Goal: Task Accomplishment & Management: Complete application form

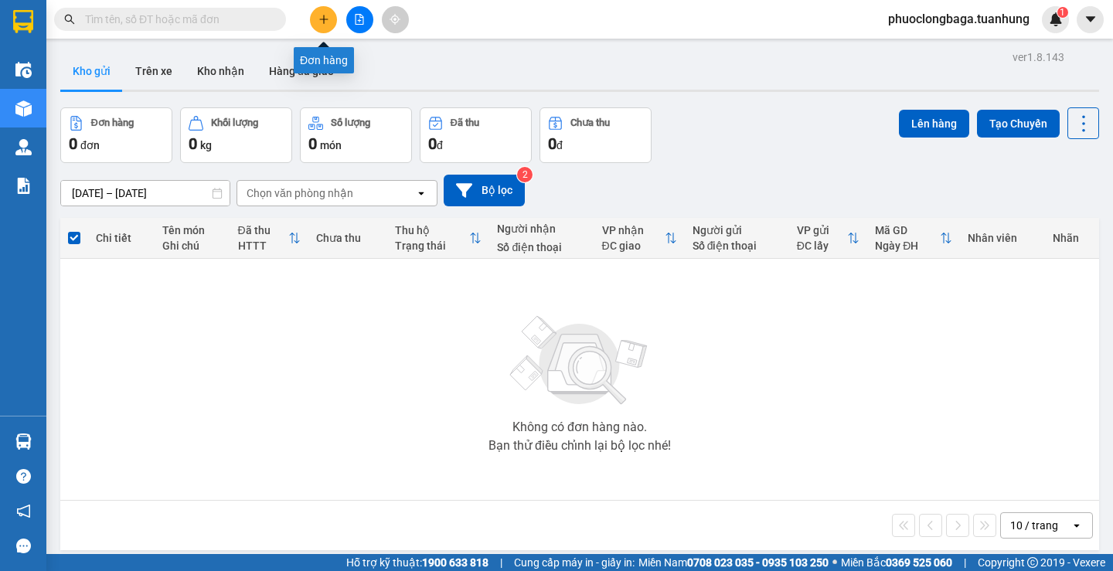
click at [322, 23] on icon "plus" at bounding box center [323, 19] width 11 height 11
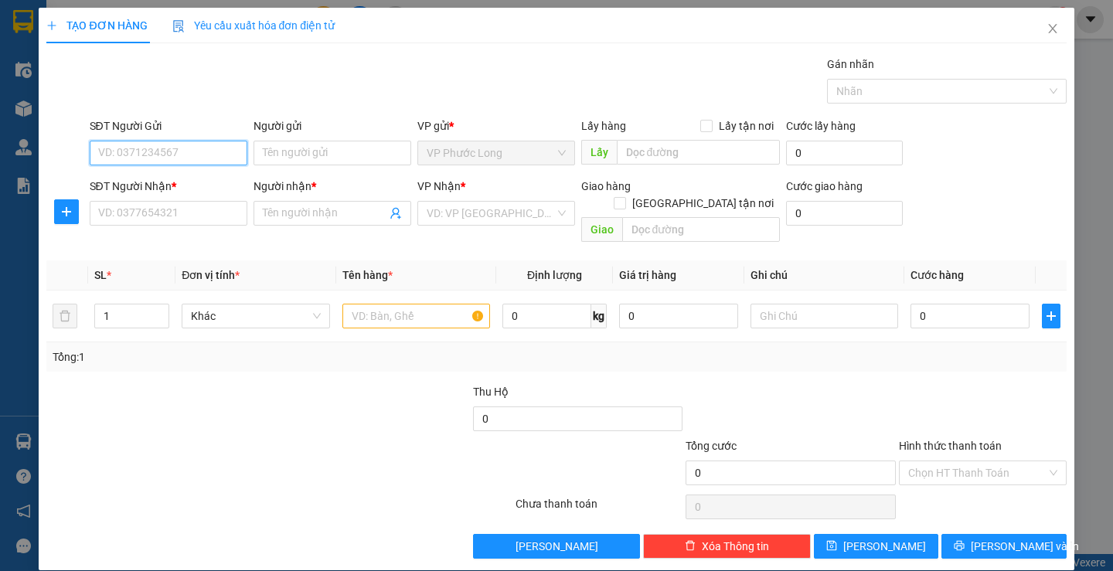
click at [167, 149] on input "SĐT Người Gửi" at bounding box center [169, 153] width 158 height 25
type input "0919448657"
click at [311, 151] on input "Người gửi" at bounding box center [333, 153] width 158 height 25
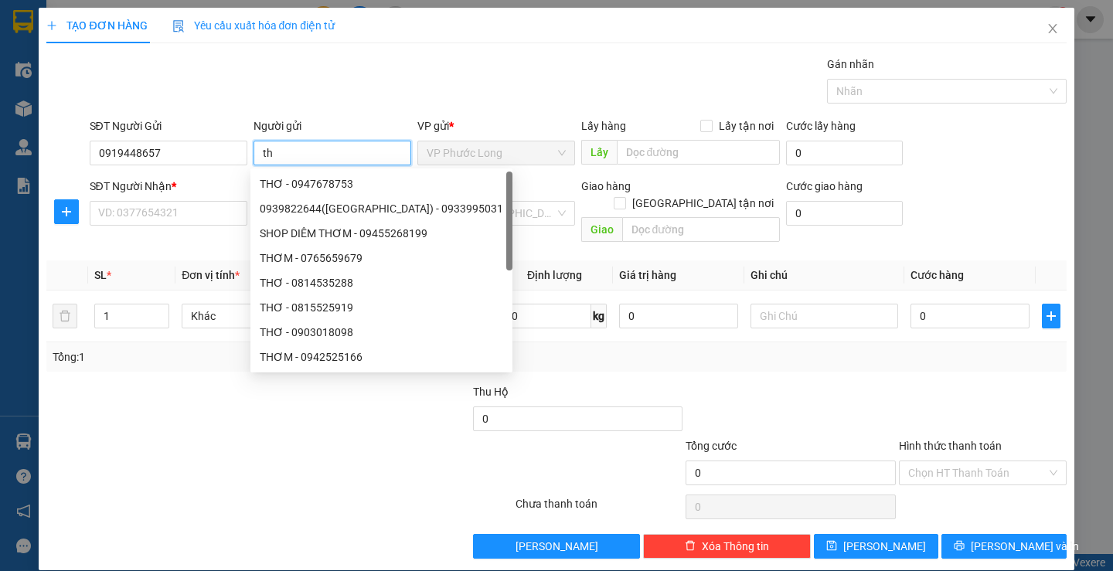
type input "t"
type input "THƠ"
click at [150, 213] on input "SĐT Người Nhận *" at bounding box center [169, 213] width 158 height 25
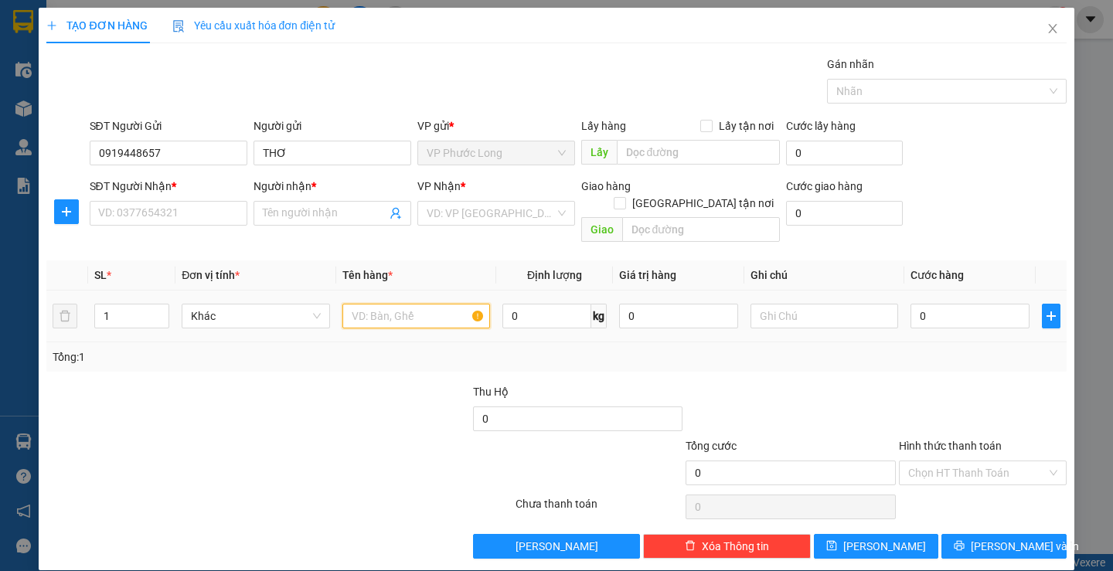
click at [387, 304] on input "text" at bounding box center [416, 316] width 148 height 25
type input "1 KIỆN"
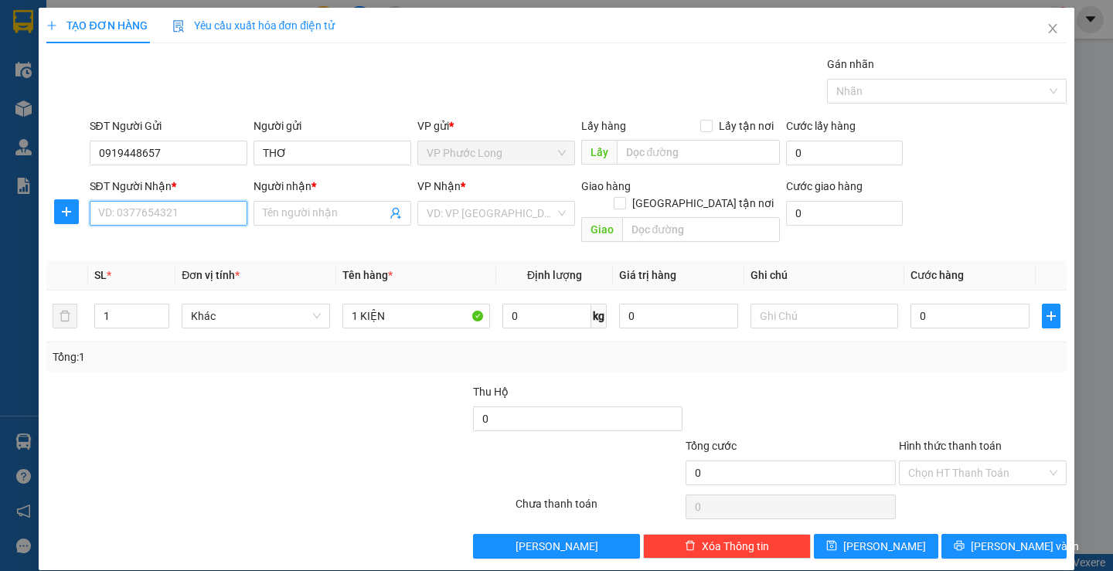
click at [208, 217] on input "SĐT Người Nhận *" at bounding box center [169, 213] width 158 height 25
type input "0948983448"
click at [294, 213] on input "Người nhận *" at bounding box center [325, 213] width 124 height 17
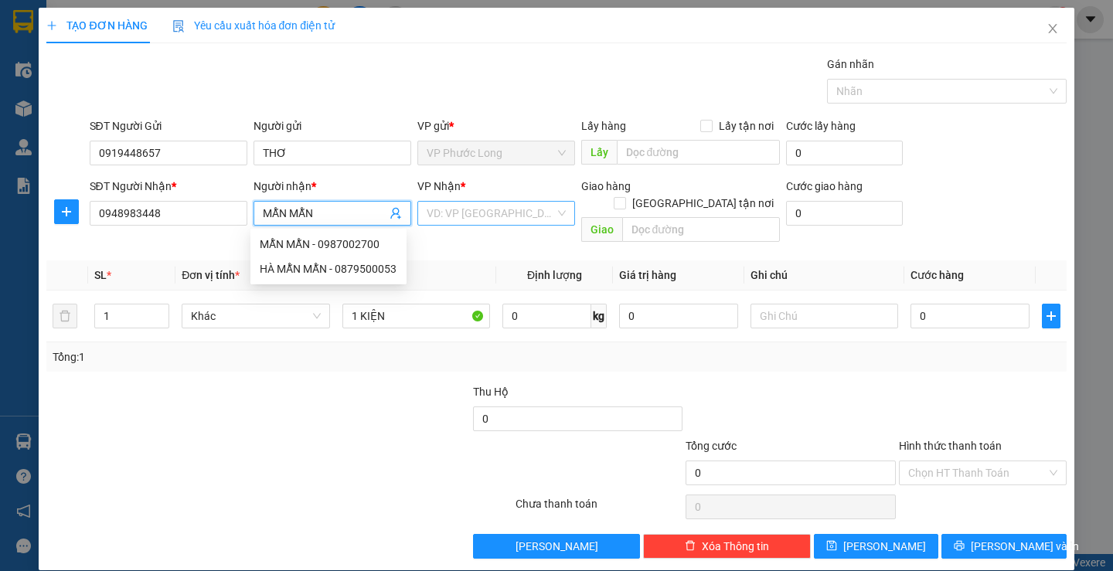
type input "MẪN MẪN"
click at [446, 216] on input "search" at bounding box center [491, 213] width 128 height 23
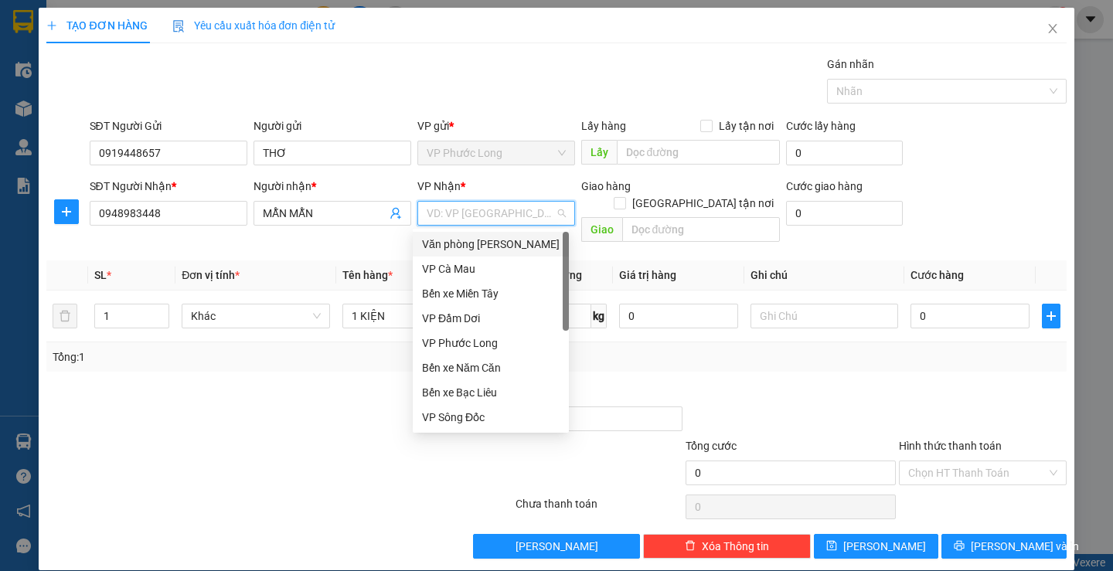
click at [510, 239] on div "Văn phòng [PERSON_NAME]" at bounding box center [491, 244] width 138 height 17
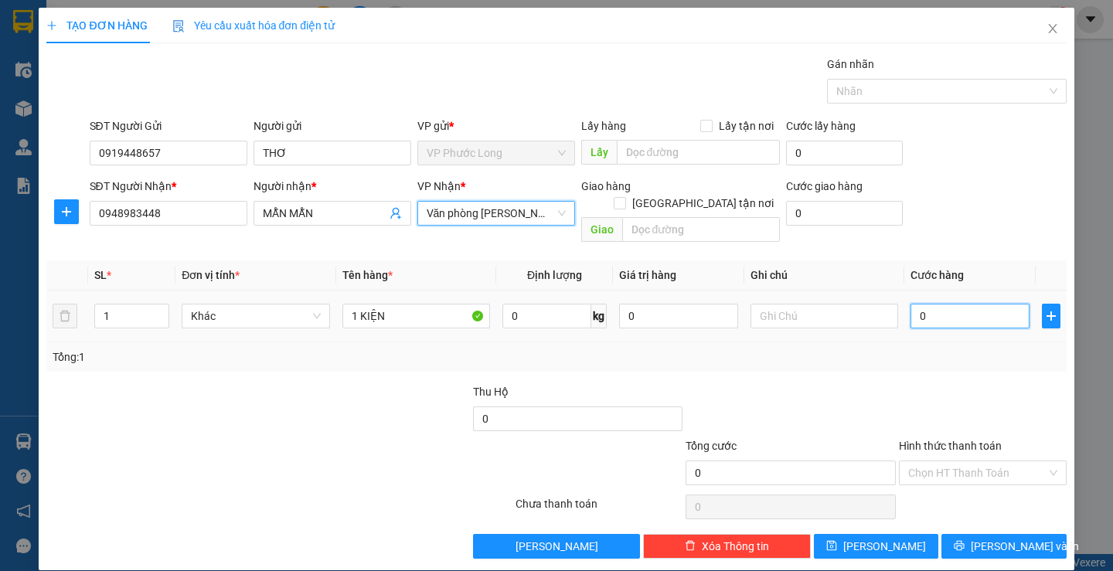
click at [945, 304] on input "0" at bounding box center [969, 316] width 119 height 25
type input "3"
type input "30"
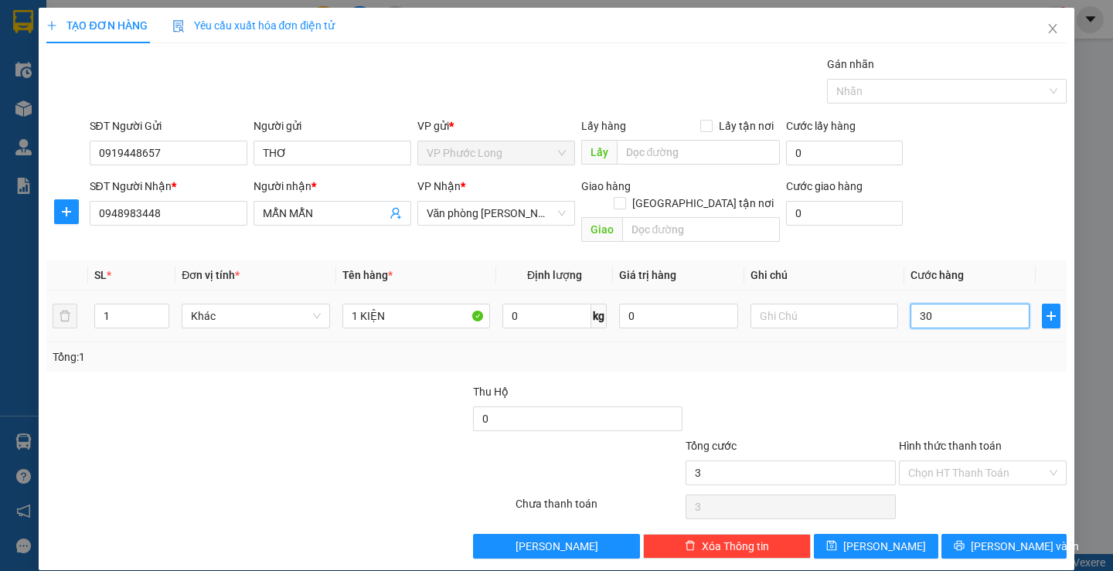
type input "30"
click at [929, 461] on input "Hình thức thanh toán" at bounding box center [977, 472] width 138 height 23
type input "30.000"
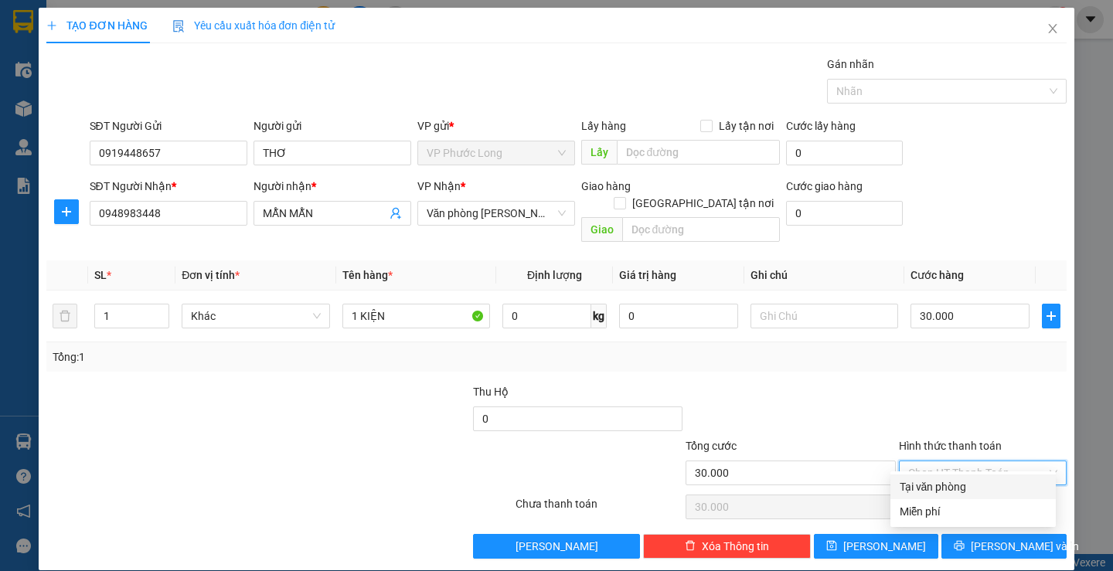
click at [919, 488] on div "Tại văn phòng" at bounding box center [973, 486] width 147 height 17
type input "0"
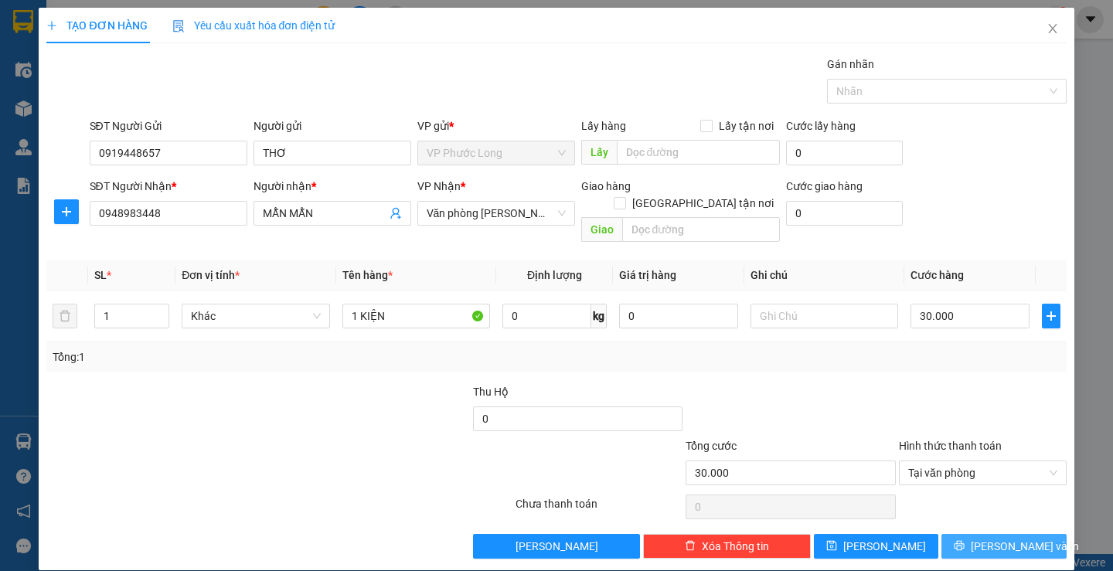
click at [1008, 538] on span "[PERSON_NAME] và In" at bounding box center [1025, 546] width 108 height 17
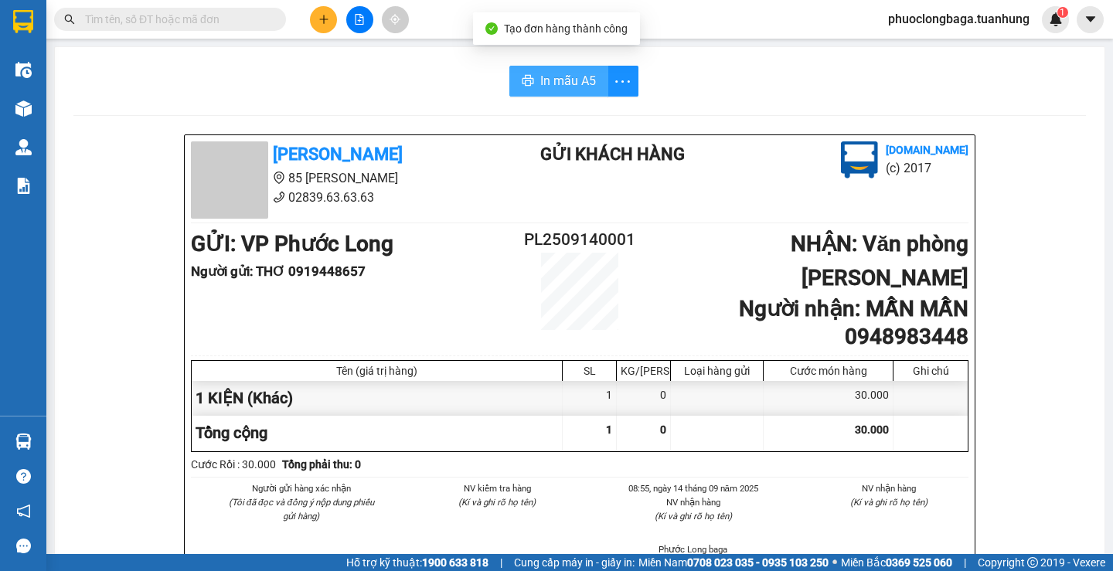
click at [556, 85] on span "In mẫu A5" at bounding box center [568, 80] width 56 height 19
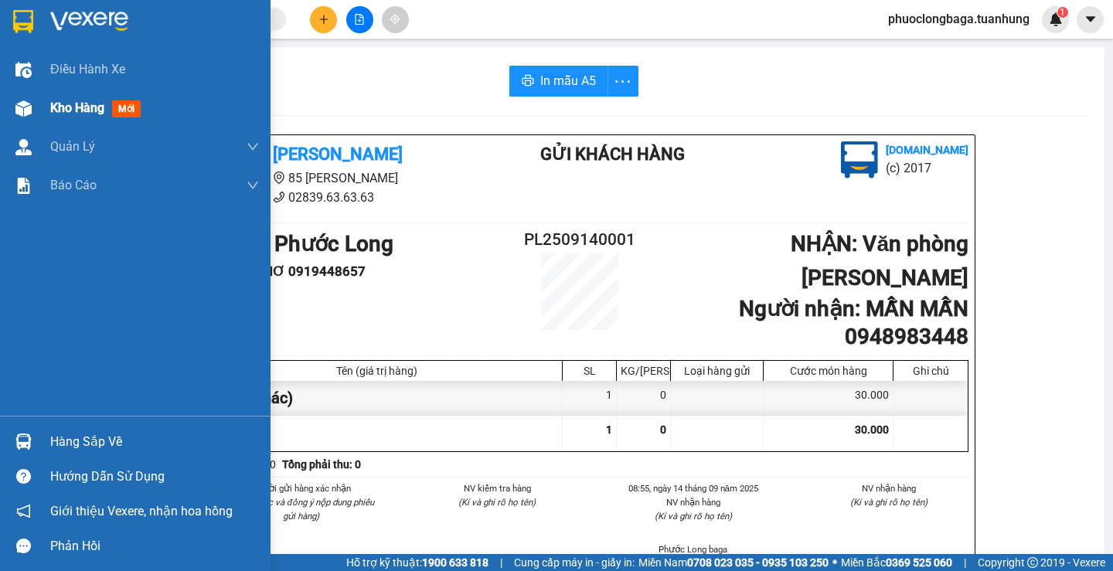
click at [79, 111] on span "Kho hàng" at bounding box center [77, 107] width 54 height 15
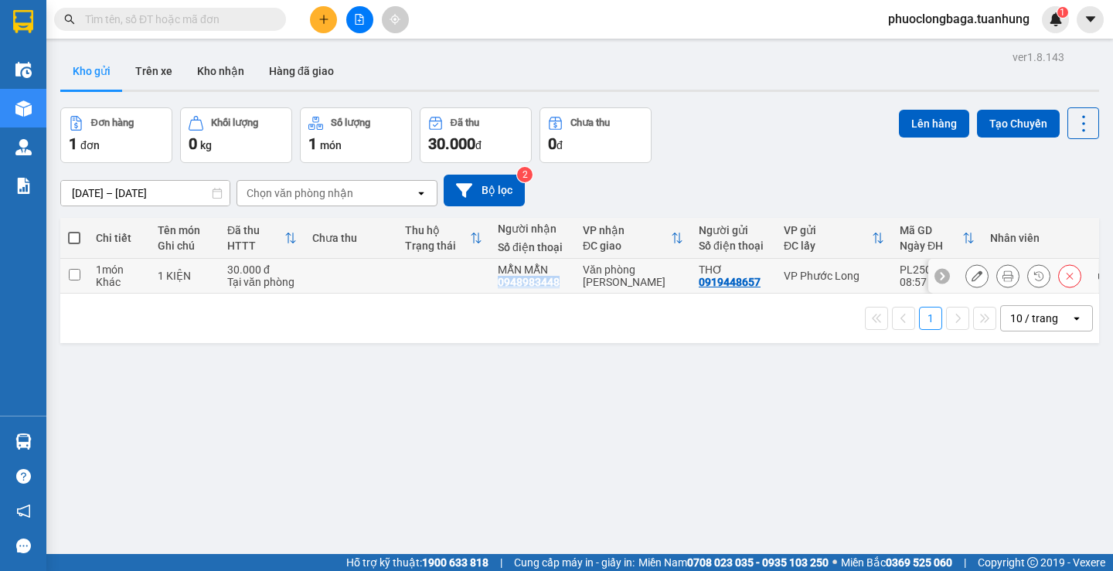
drag, startPoint x: 561, startPoint y: 284, endPoint x: 495, endPoint y: 280, distance: 66.6
click at [495, 280] on td "MẪN MẪN 0948983448" at bounding box center [532, 276] width 85 height 35
checkbox input "true"
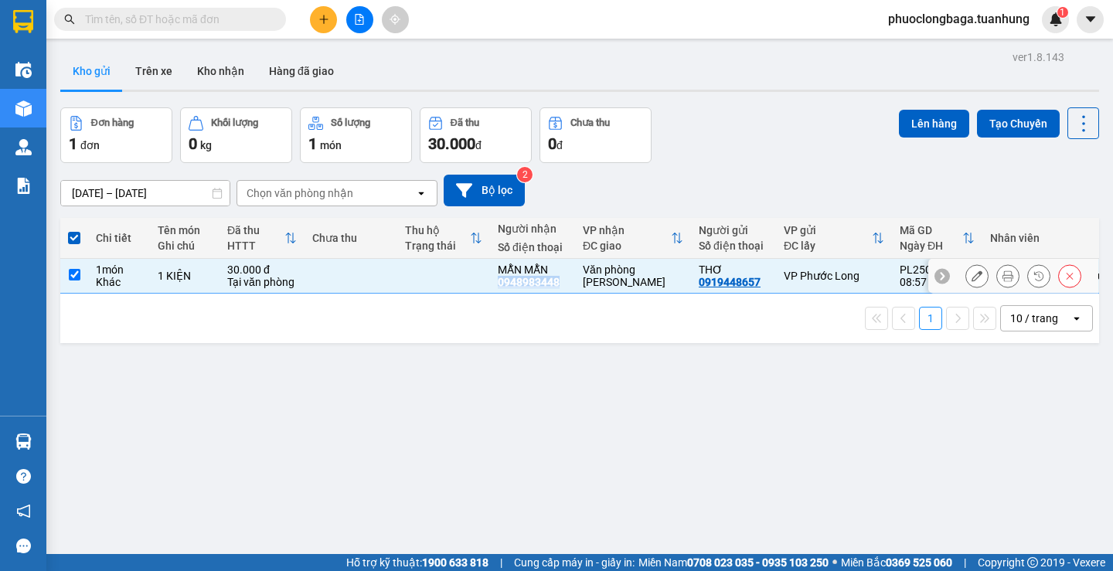
copy div "0948983448"
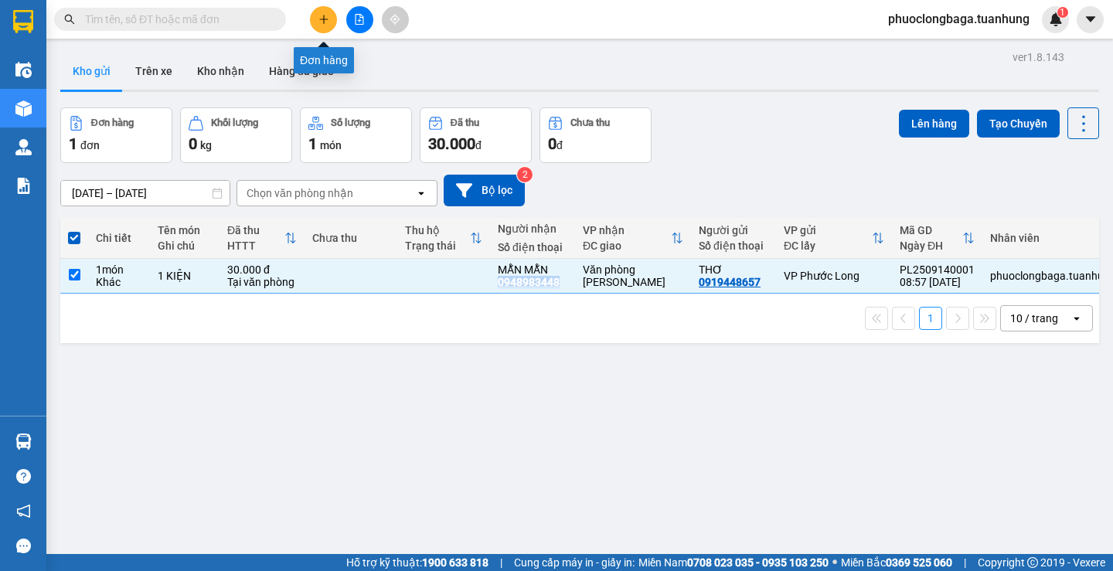
click at [315, 19] on button at bounding box center [323, 19] width 27 height 27
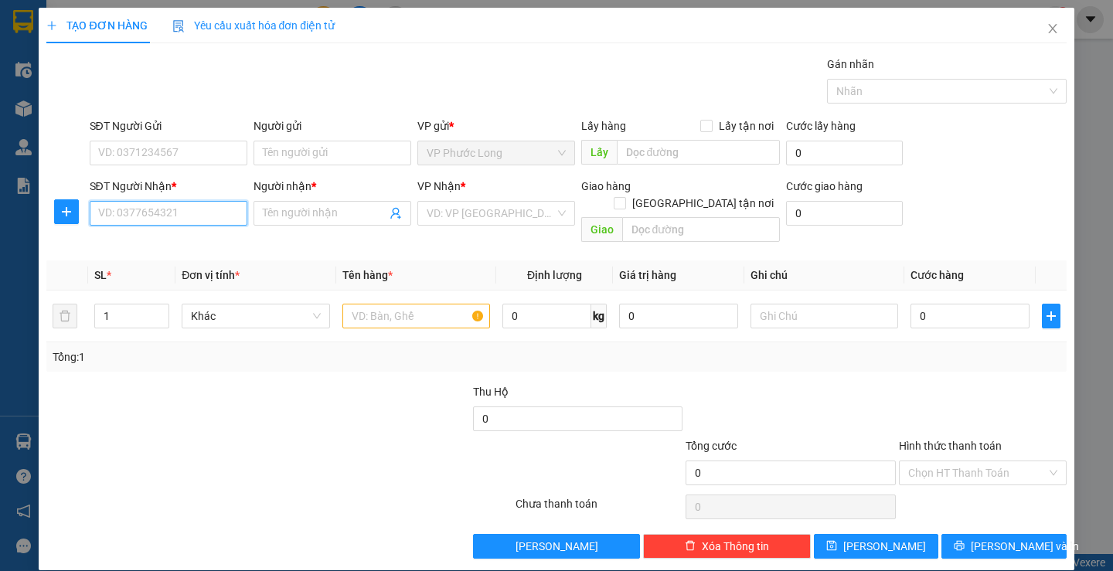
click at [165, 219] on input "SĐT Người Nhận *" at bounding box center [169, 213] width 158 height 25
paste input "0948983448"
type input "0948983448"
click at [197, 250] on div "0948983448 - [PERSON_NAME]" at bounding box center [173, 244] width 152 height 17
type input "MẪN MẪN"
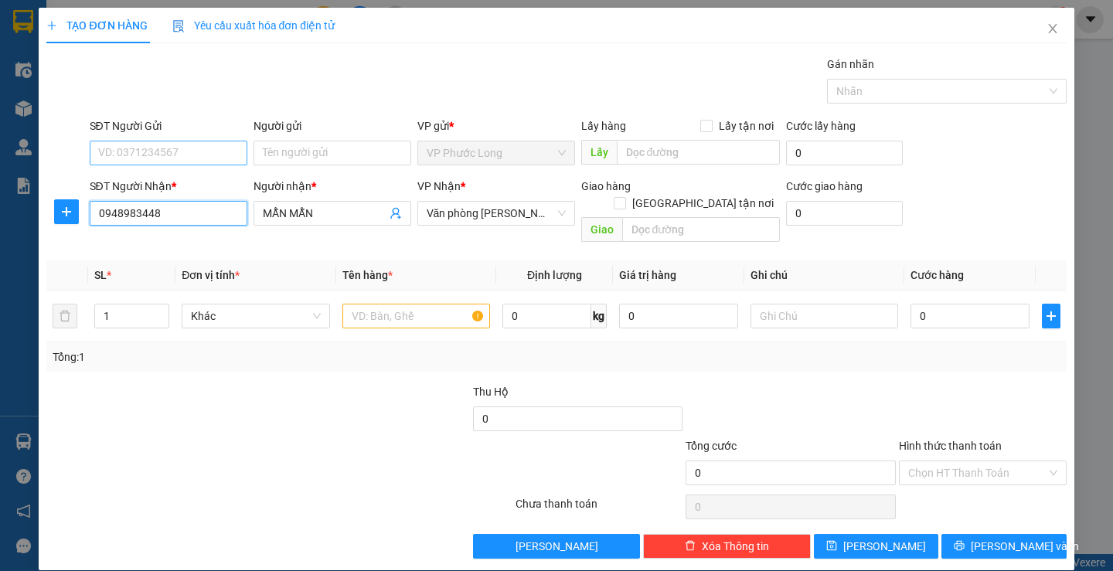
type input "0948983448"
click at [189, 153] on input "SĐT Người Gửi" at bounding box center [169, 153] width 158 height 25
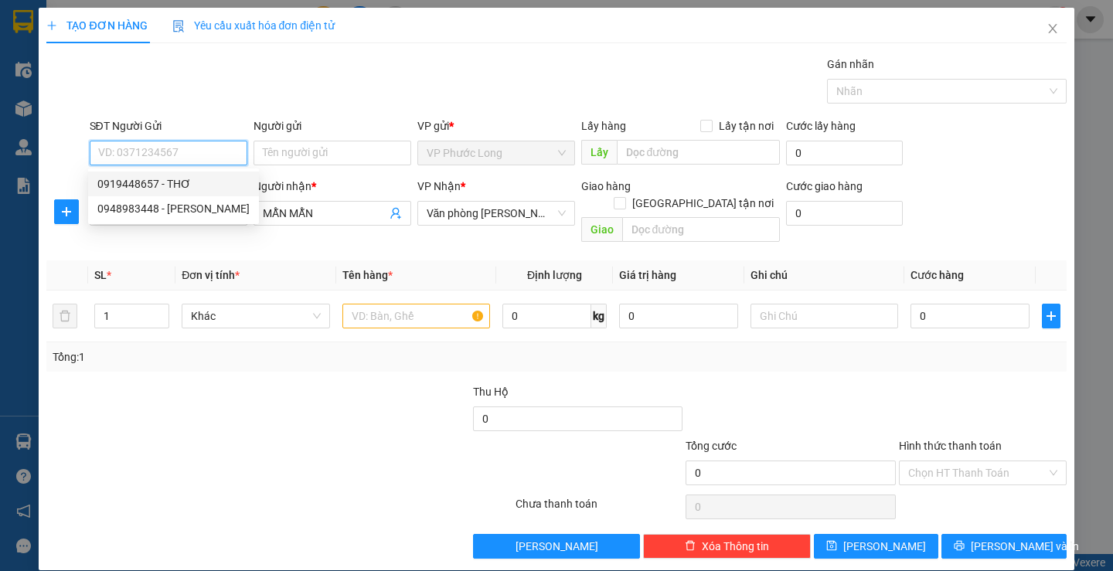
click at [174, 179] on div "0919448657 - THƠ" at bounding box center [173, 183] width 152 height 17
type input "0919448657"
type input "THƠ"
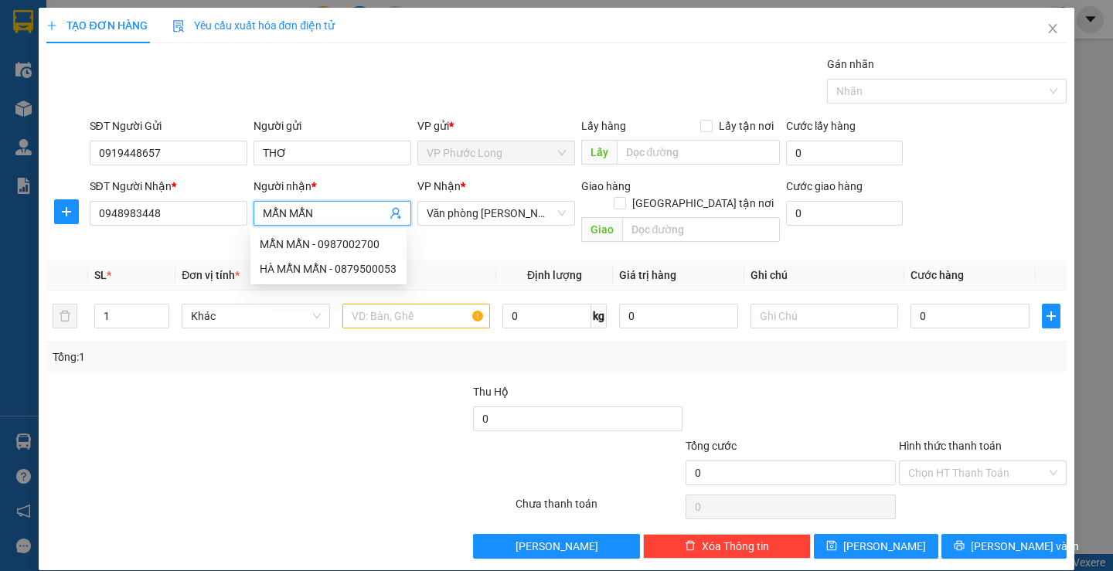
drag, startPoint x: 324, startPoint y: 214, endPoint x: 261, endPoint y: 213, distance: 62.6
click at [263, 213] on input "MẪN MẪN" at bounding box center [325, 213] width 124 height 17
type input "[PERSON_NAME]"
click at [378, 304] on input "text" at bounding box center [416, 316] width 148 height 25
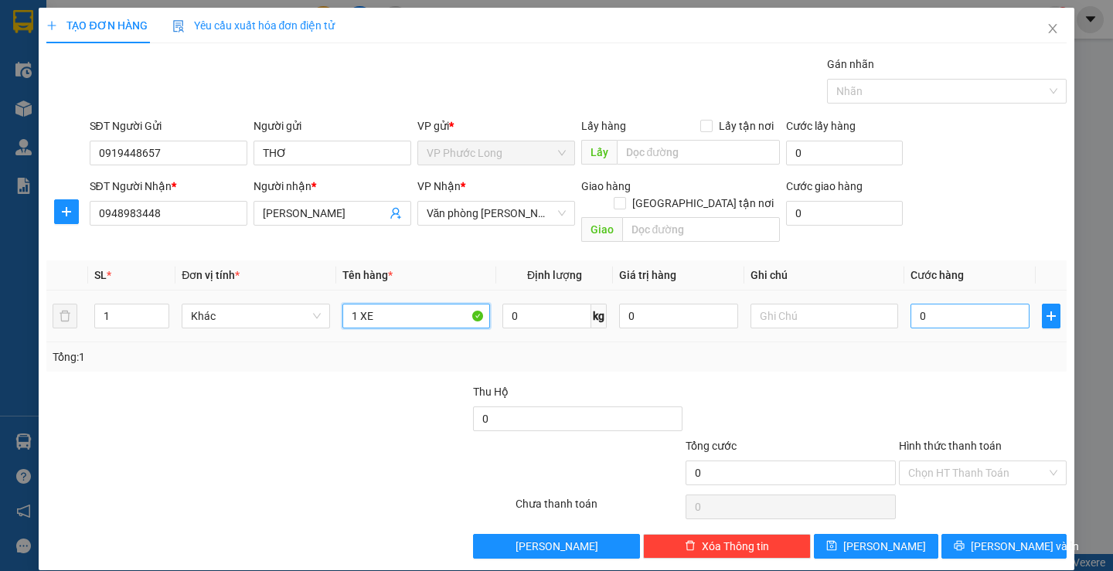
type input "1 XE"
click at [951, 305] on input "0" at bounding box center [969, 316] width 119 height 25
type input "2"
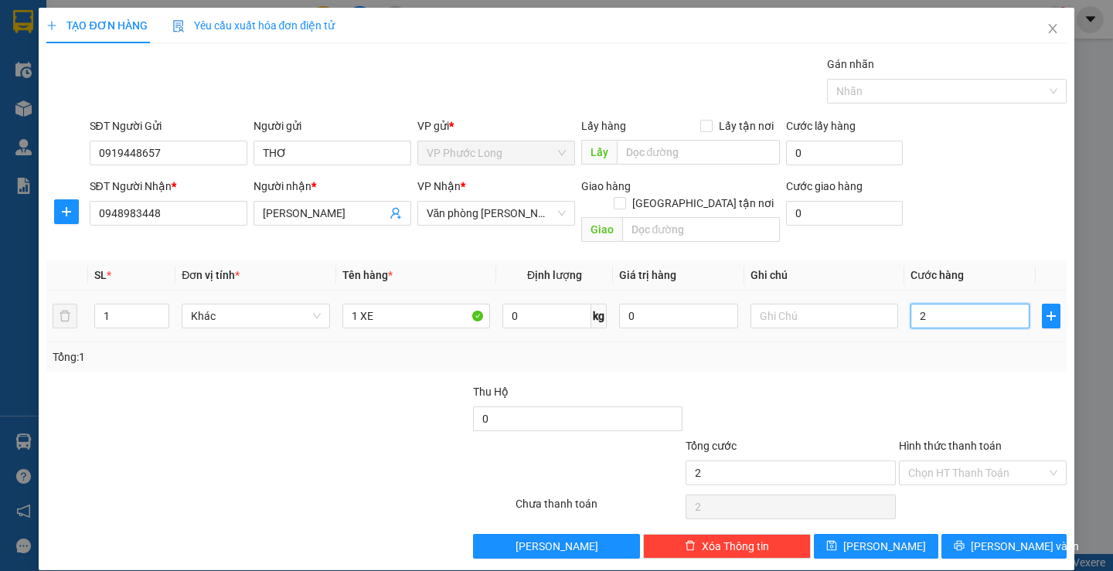
type input "25"
type input "250"
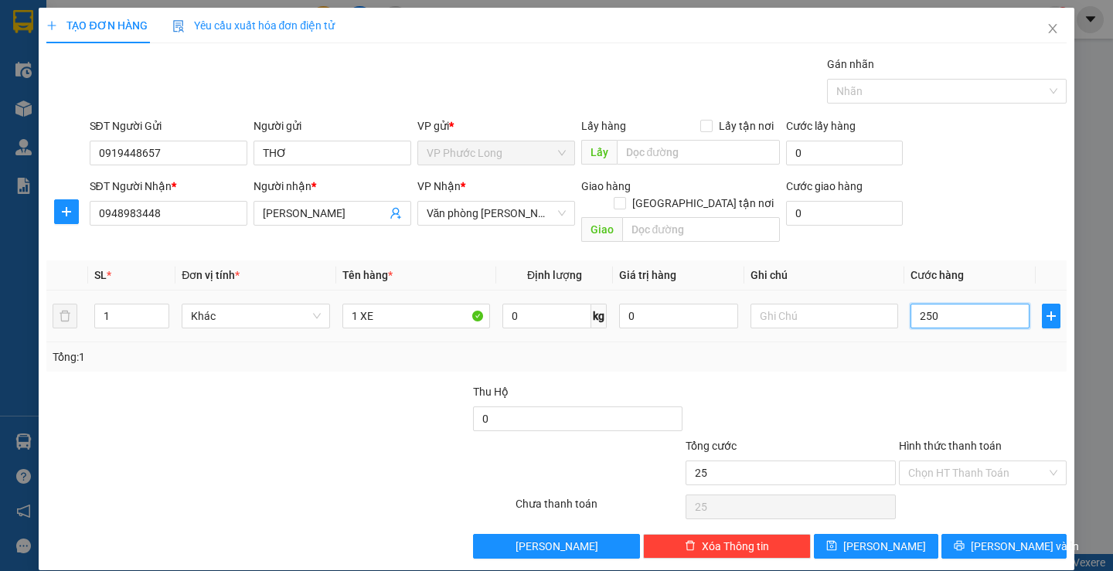
type input "250"
type input "250.000"
click at [890, 350] on div "Tổng: 1" at bounding box center [555, 356] width 1019 height 29
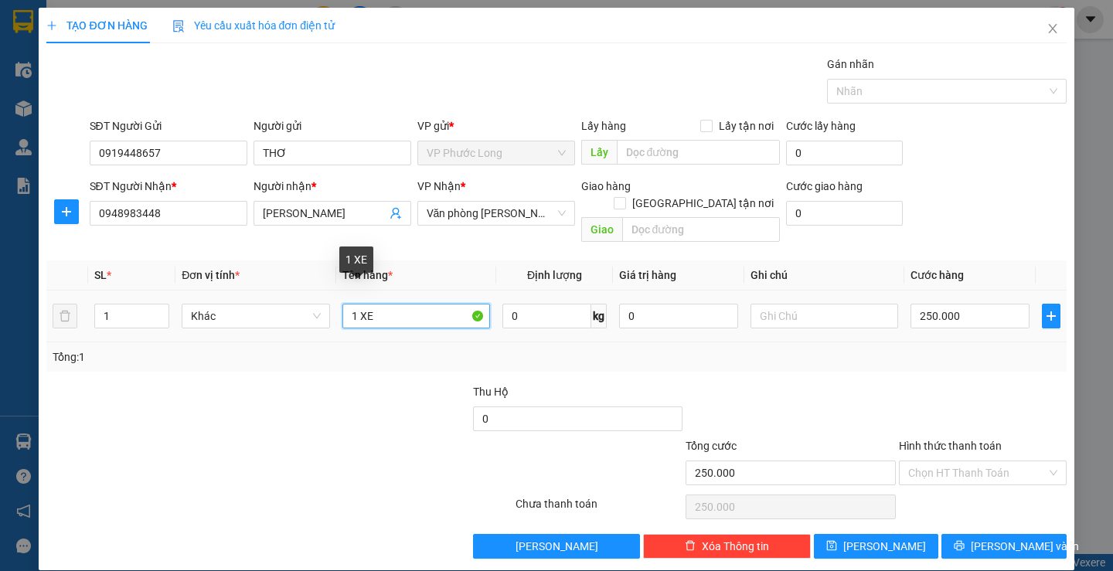
click at [417, 304] on input "1 XE" at bounding box center [416, 316] width 148 height 25
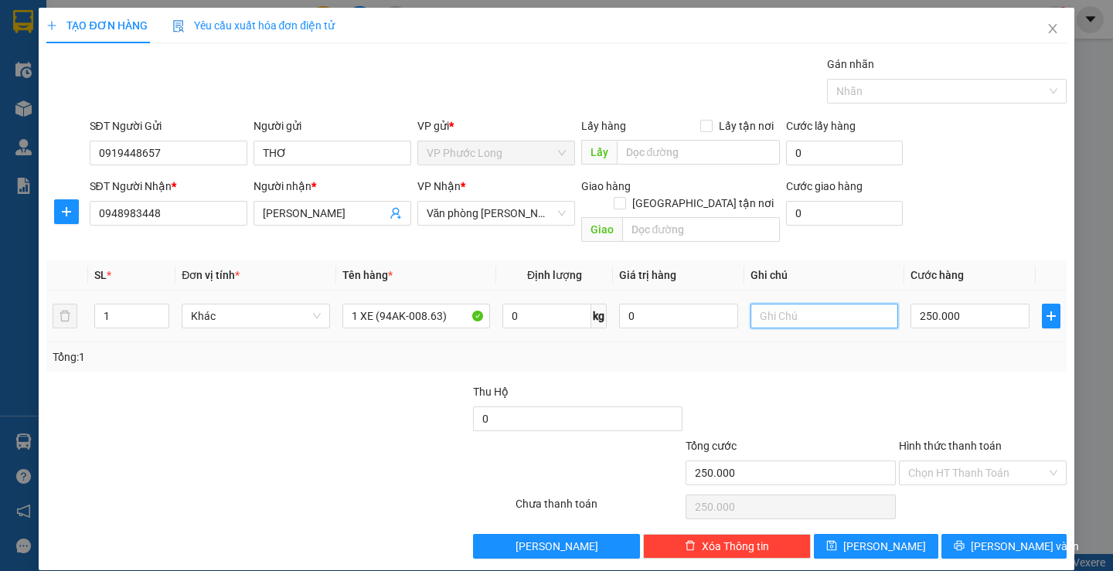
click at [791, 304] on input "text" at bounding box center [824, 316] width 148 height 25
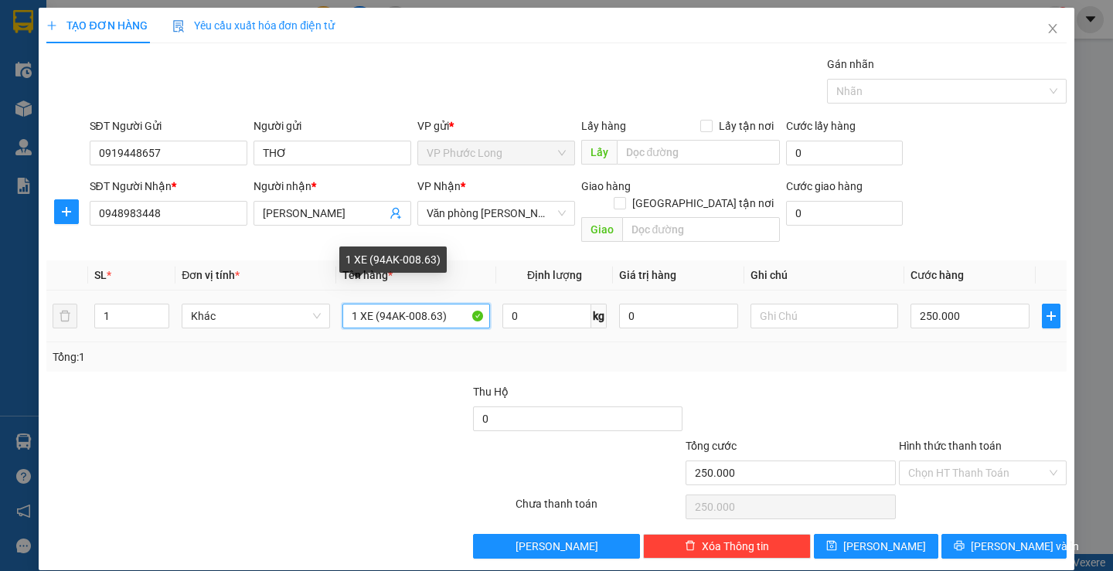
click at [376, 304] on input "1 XE (94AK-008.63)" at bounding box center [416, 316] width 148 height 25
click at [454, 304] on input "1 XE 94AK-008.63)" at bounding box center [416, 316] width 148 height 25
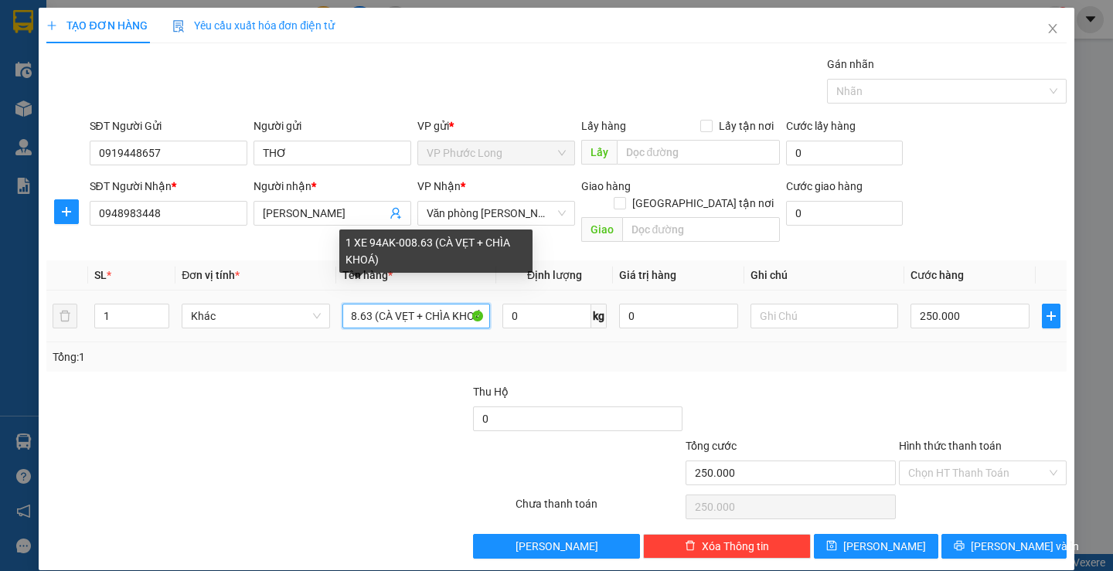
scroll to position [0, 70]
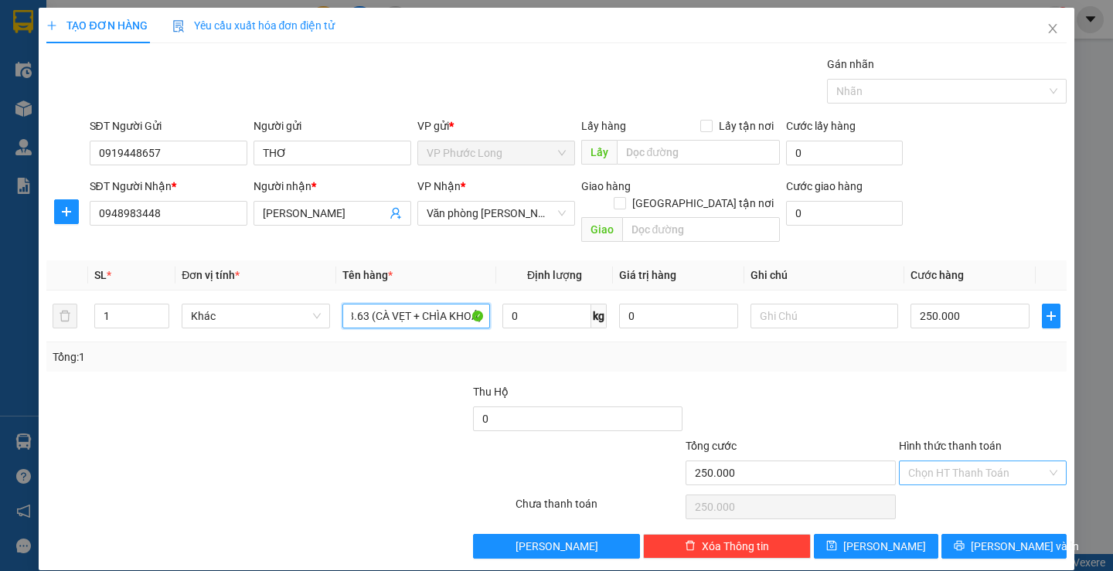
type input "1 XE 94AK-008.63 (CÀ VẸT + CHÌA KHOÁ)"
click at [976, 461] on input "Hình thức thanh toán" at bounding box center [977, 472] width 138 height 23
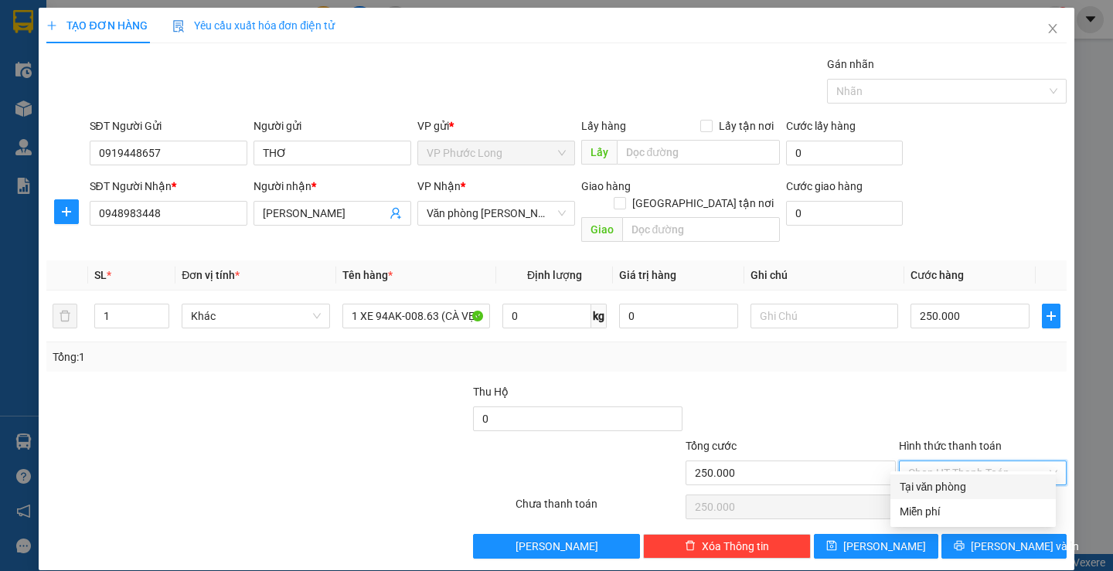
click at [959, 486] on div "Tại văn phòng" at bounding box center [973, 486] width 147 height 17
type input "0"
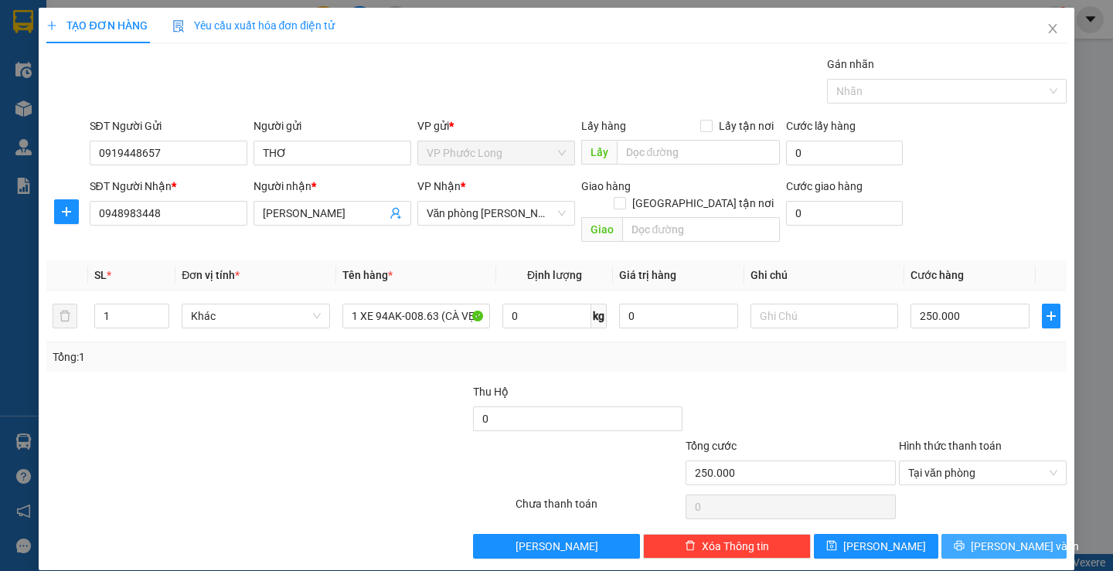
click at [1024, 534] on button "[PERSON_NAME] và In" at bounding box center [1003, 546] width 124 height 25
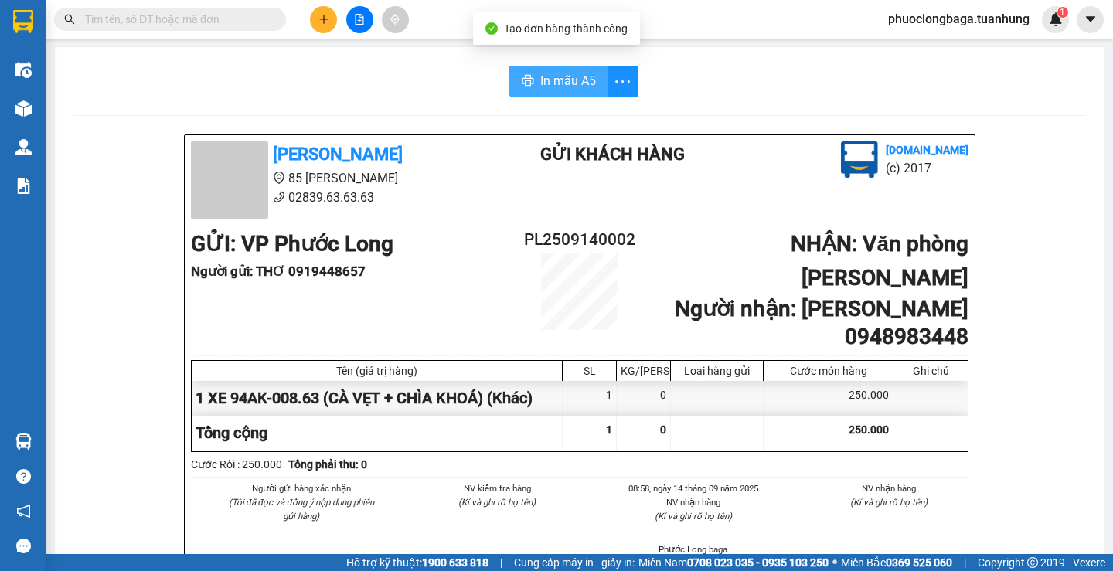
click at [556, 87] on span "In mẫu A5" at bounding box center [568, 80] width 56 height 19
